Goal: Information Seeking & Learning: Compare options

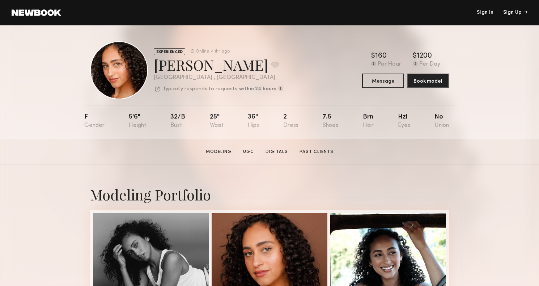
scroll to position [2, 0]
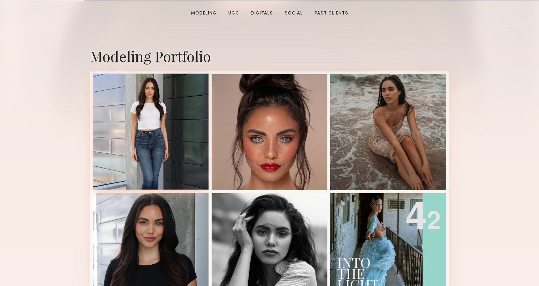
scroll to position [141, 0]
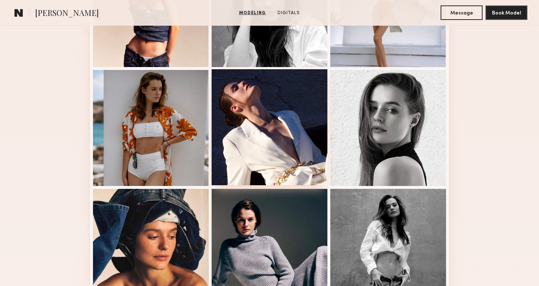
scroll to position [262, 0]
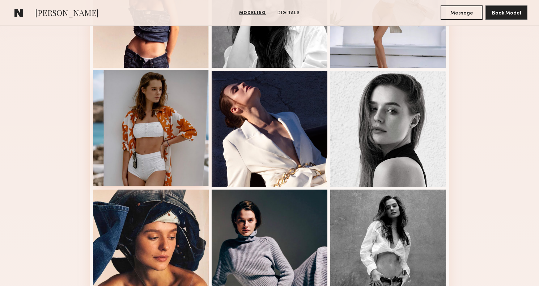
click at [174, 104] on div at bounding box center [151, 128] width 116 height 116
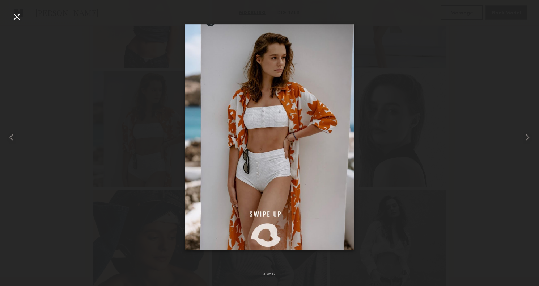
click at [146, 91] on div at bounding box center [269, 137] width 539 height 251
click at [16, 14] on div at bounding box center [17, 17] width 12 height 12
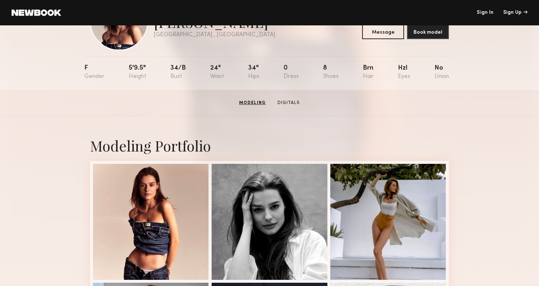
scroll to position [0, 0]
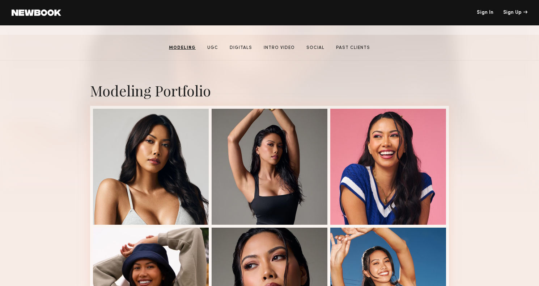
scroll to position [101, 0]
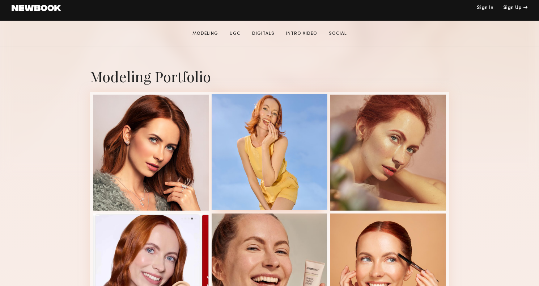
scroll to position [144, 0]
